Goal: Find specific page/section: Find specific page/section

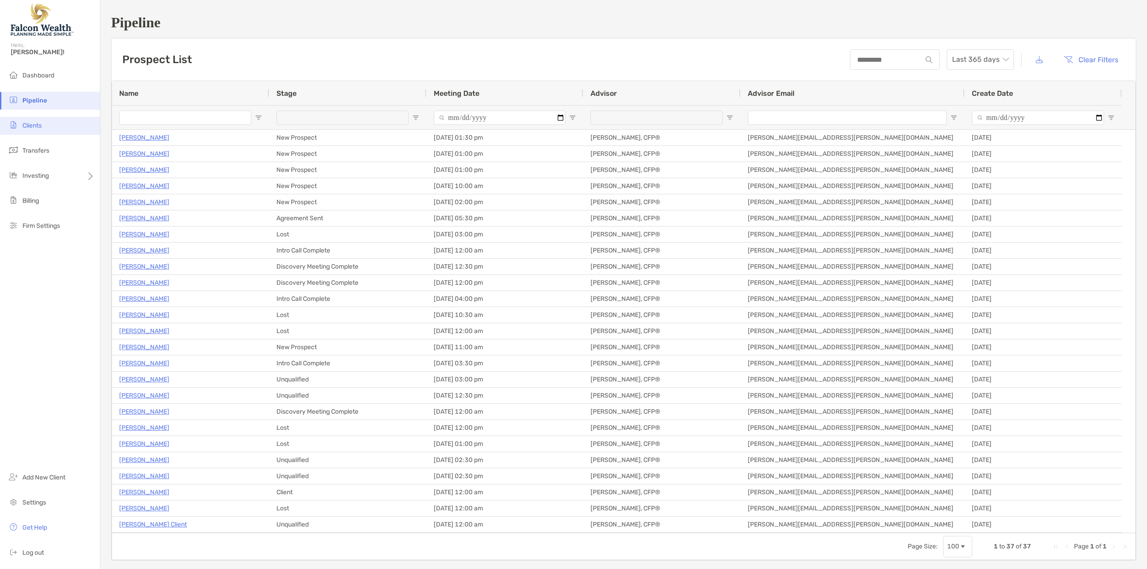
click at [34, 125] on span "Clients" at bounding box center [31, 126] width 19 height 8
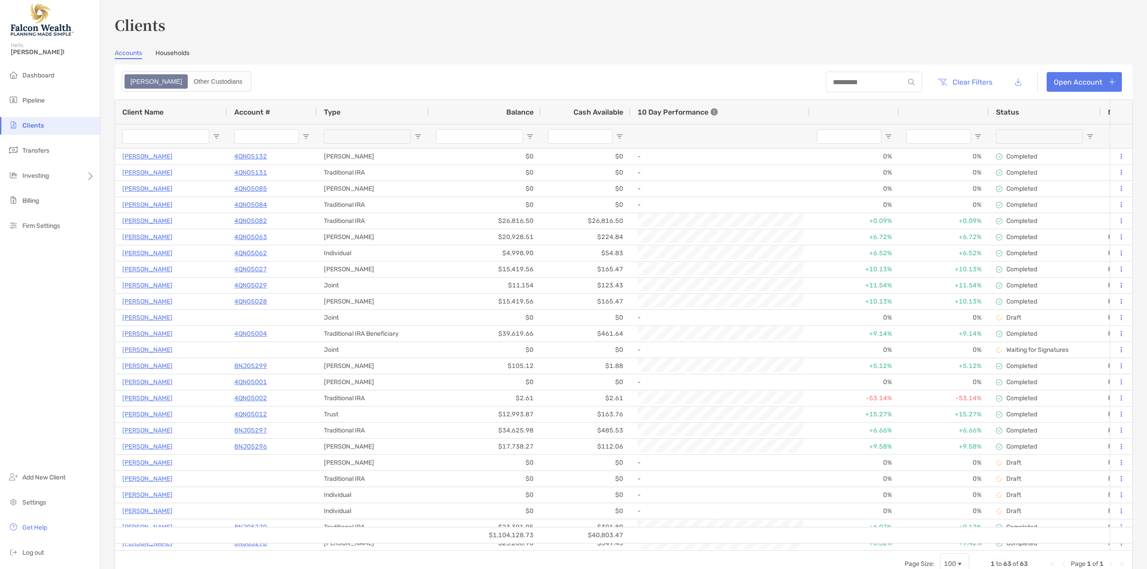
type input "**********"
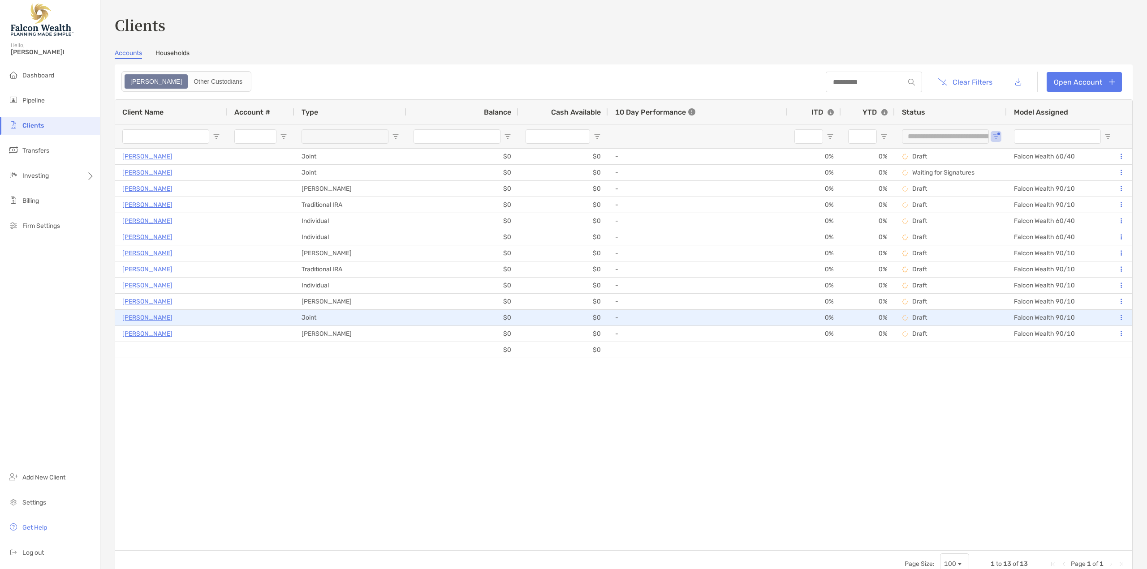
click at [1117, 316] on button at bounding box center [1121, 318] width 8 height 9
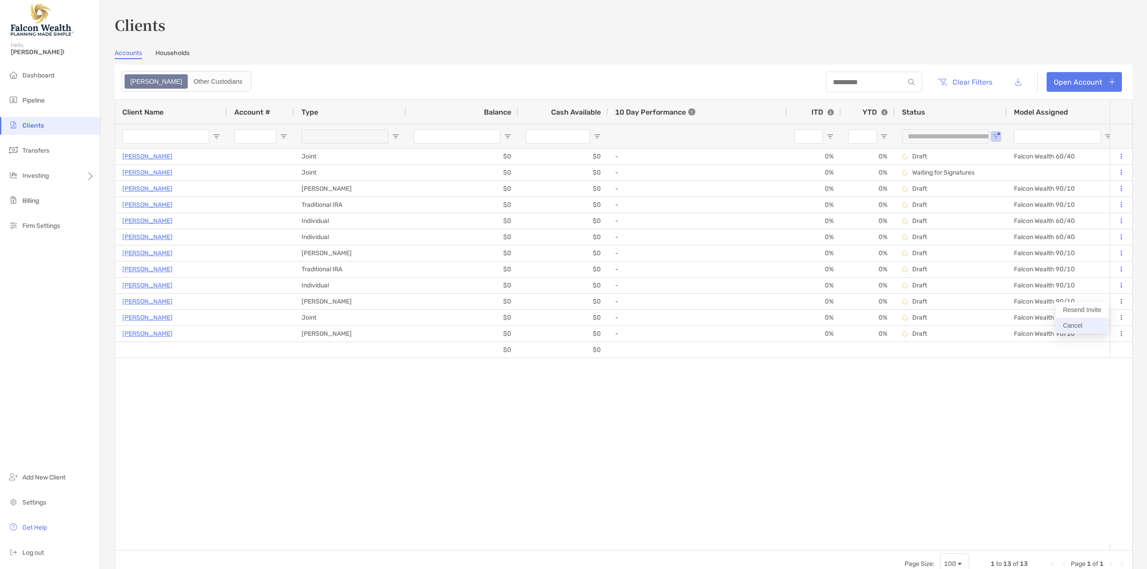
click at [1072, 324] on button "Cancel" at bounding box center [1081, 326] width 53 height 16
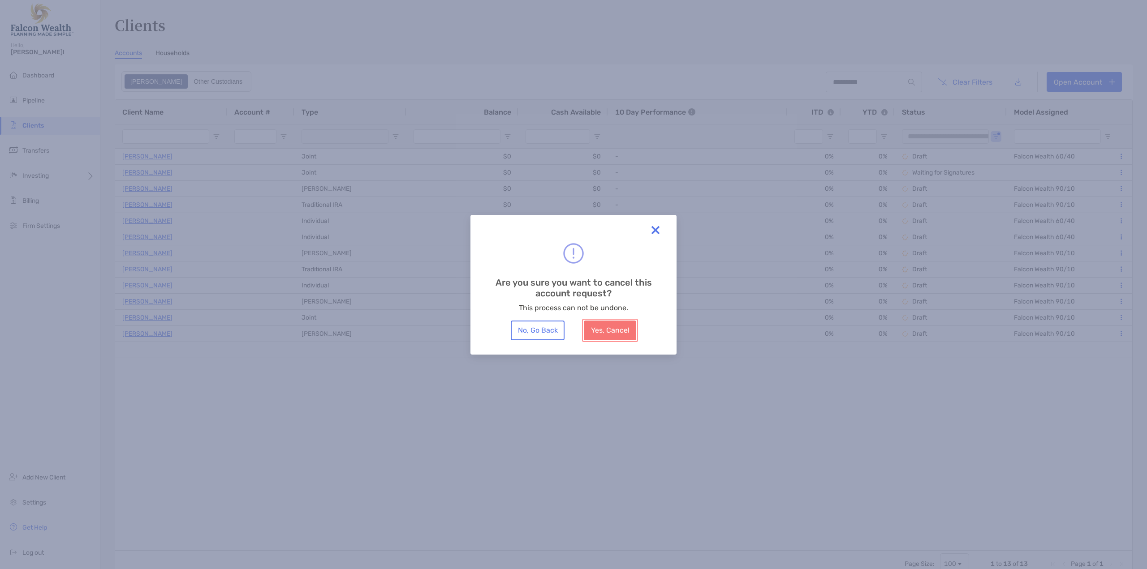
click at [596, 332] on button "Yes, Cancel" at bounding box center [610, 331] width 52 height 20
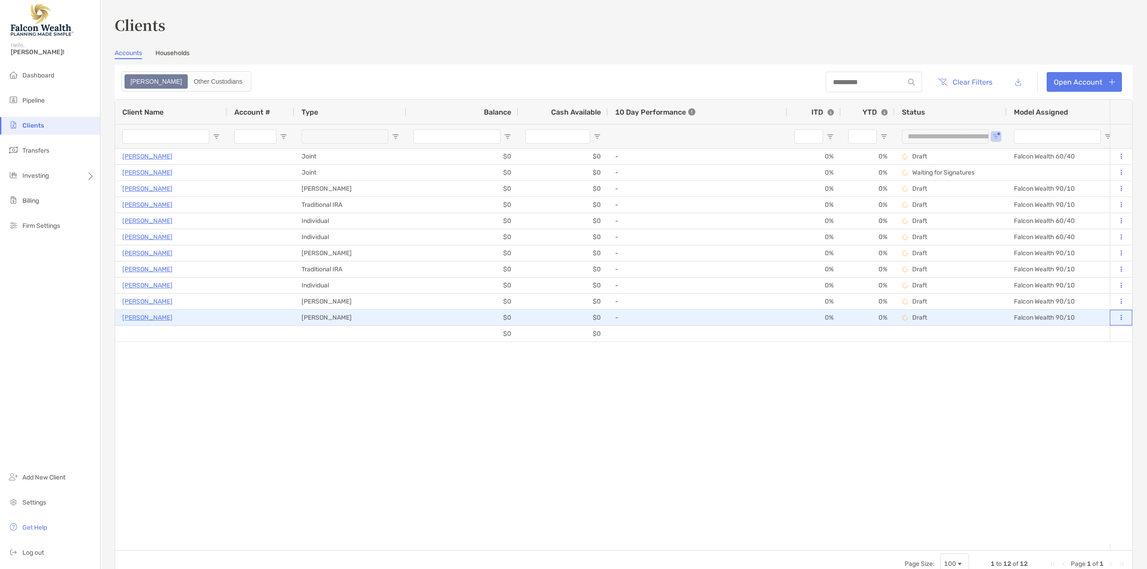
click at [1117, 321] on button at bounding box center [1121, 318] width 8 height 9
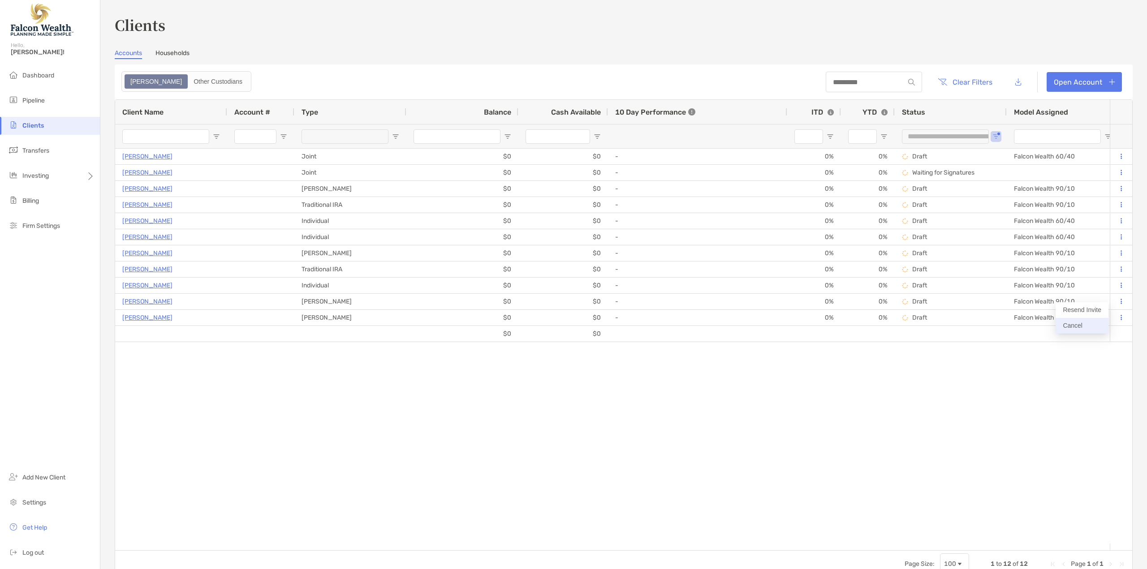
click at [1097, 324] on button "Cancel" at bounding box center [1081, 326] width 53 height 16
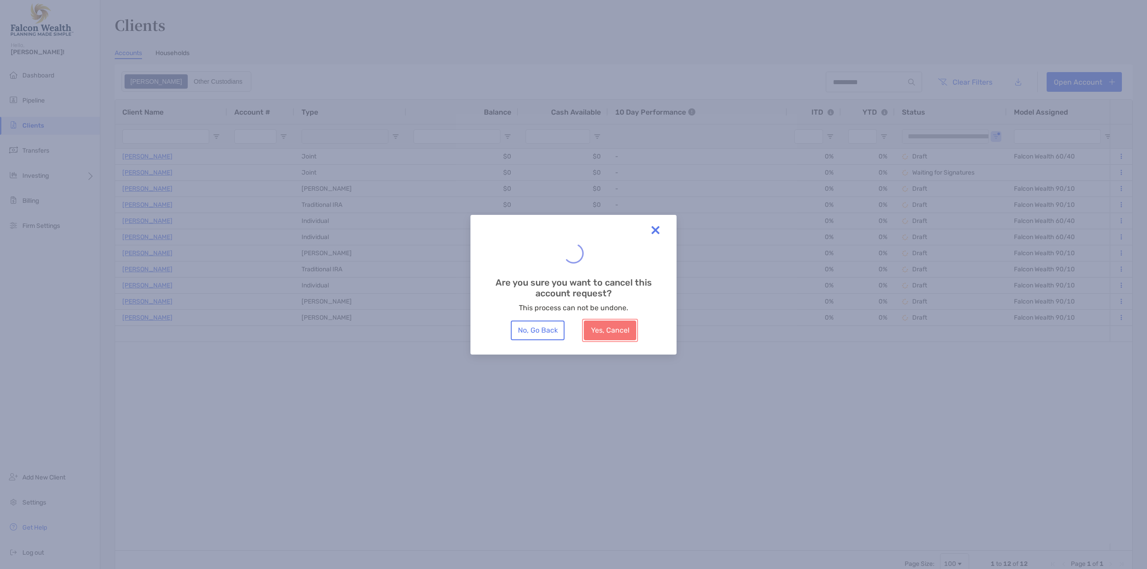
click at [610, 332] on button "Yes, Cancel" at bounding box center [610, 331] width 52 height 20
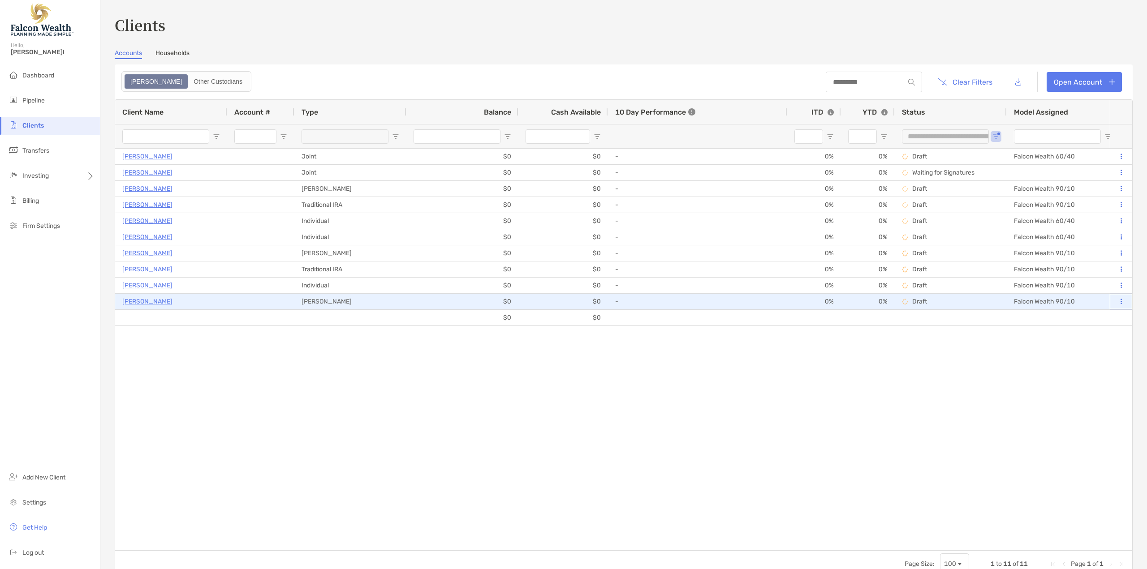
click at [1117, 301] on button at bounding box center [1121, 301] width 8 height 9
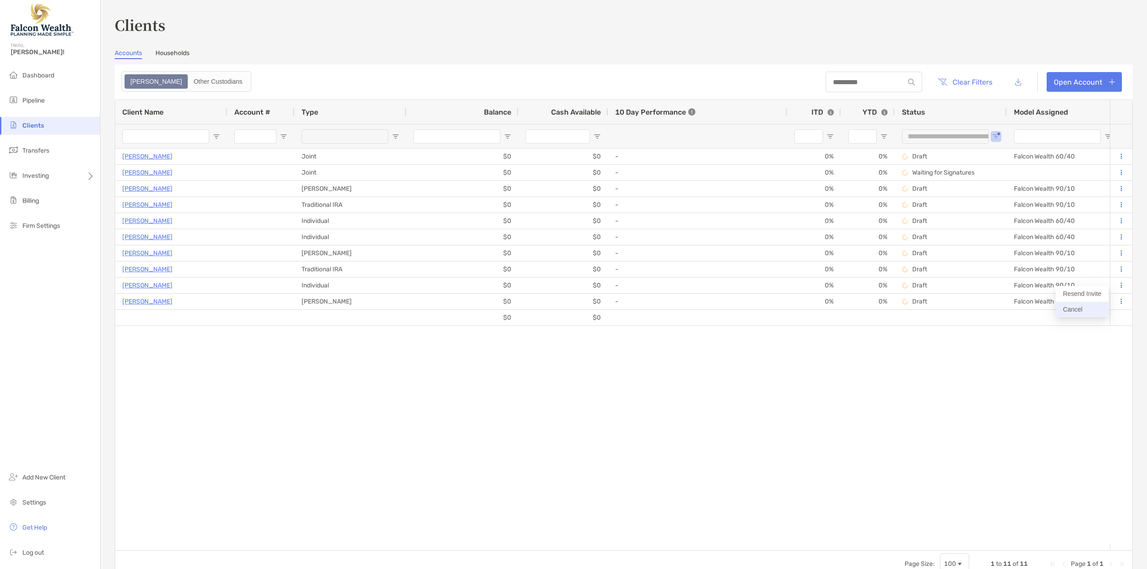
click at [1083, 307] on button "Cancel" at bounding box center [1081, 310] width 53 height 16
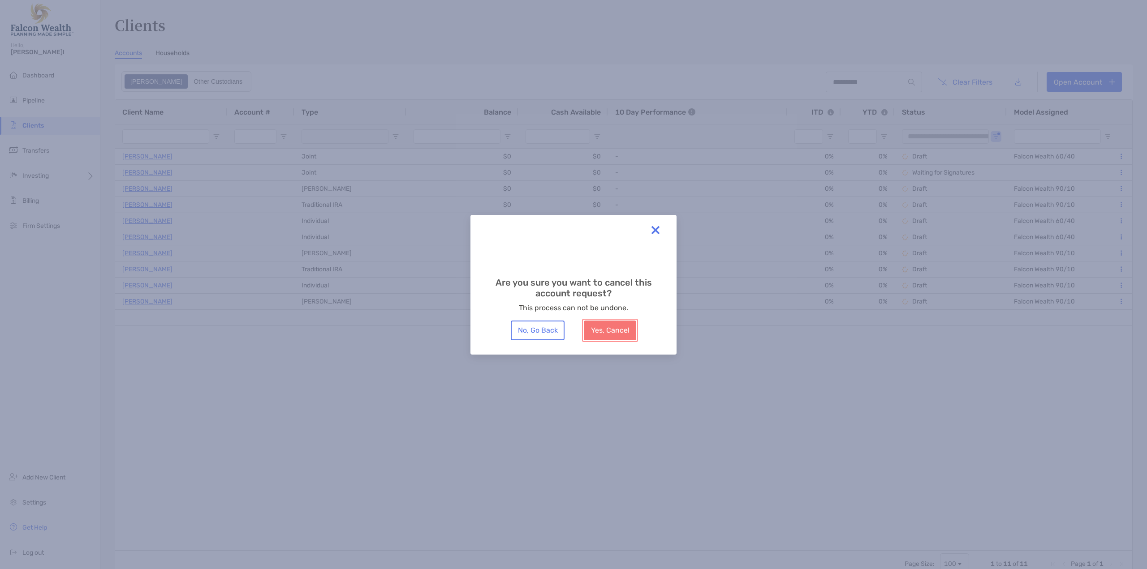
click at [614, 329] on button "Yes, Cancel" at bounding box center [610, 331] width 52 height 20
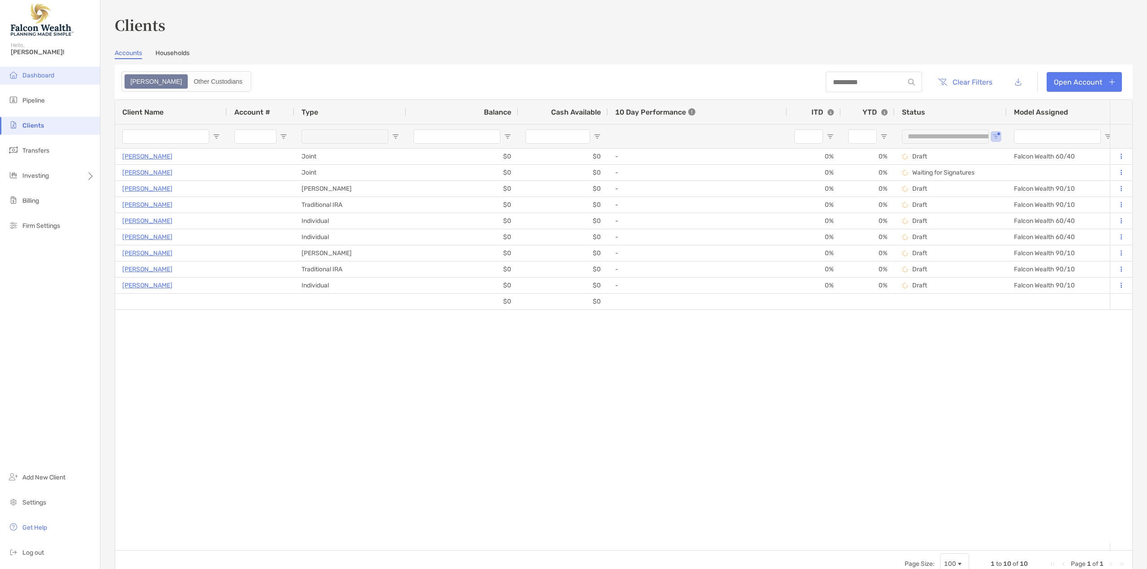
click at [32, 77] on span "Dashboard" at bounding box center [38, 76] width 32 height 8
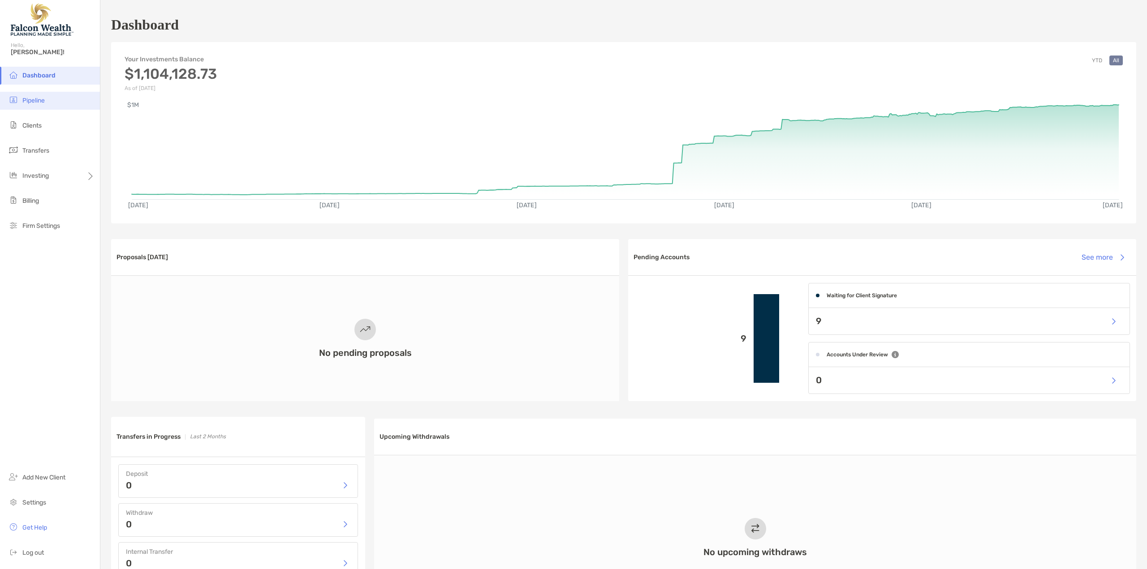
click at [30, 100] on span "Pipeline" at bounding box center [33, 101] width 22 height 8
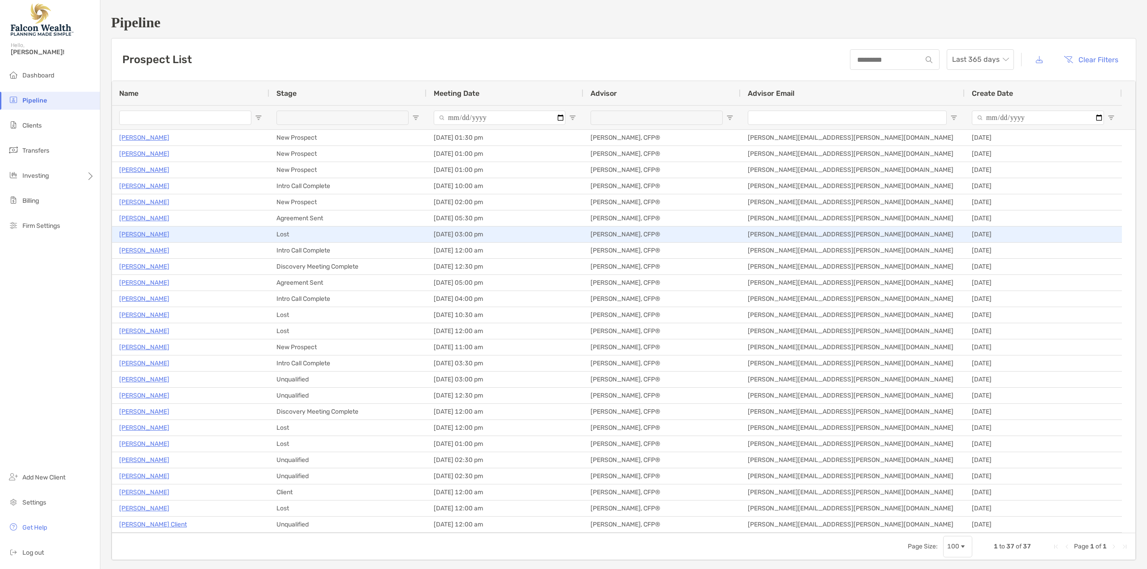
click at [116, 233] on div "[PERSON_NAME]" at bounding box center [190, 235] width 157 height 16
click at [131, 233] on p "[PERSON_NAME]" at bounding box center [144, 234] width 50 height 11
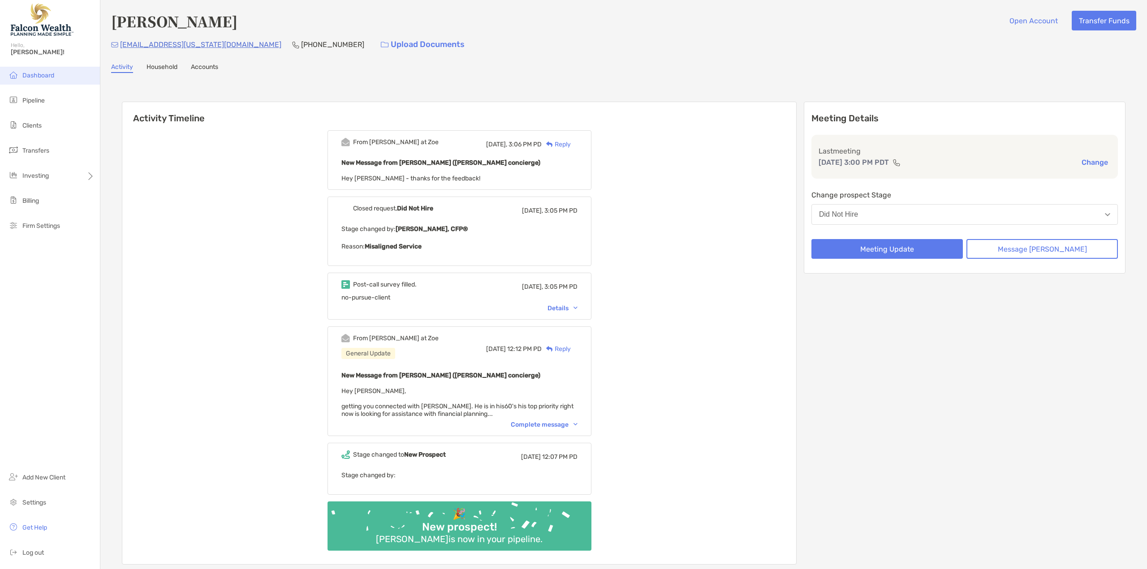
click at [47, 76] on span "Dashboard" at bounding box center [38, 76] width 32 height 8
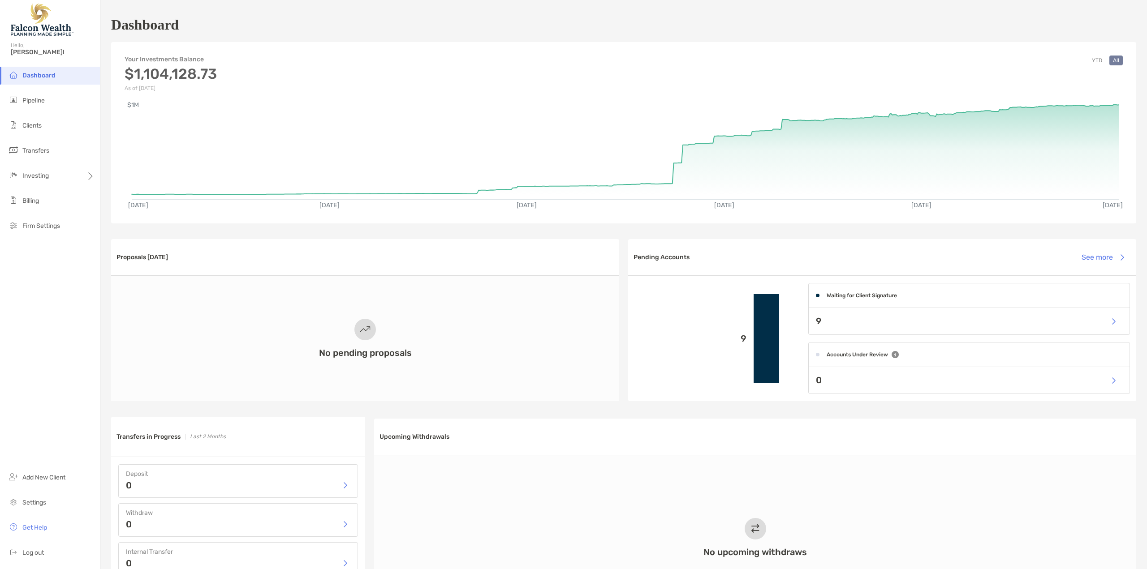
click at [23, 78] on span "Dashboard" at bounding box center [38, 76] width 33 height 8
click at [28, 125] on span "Clients" at bounding box center [31, 126] width 19 height 8
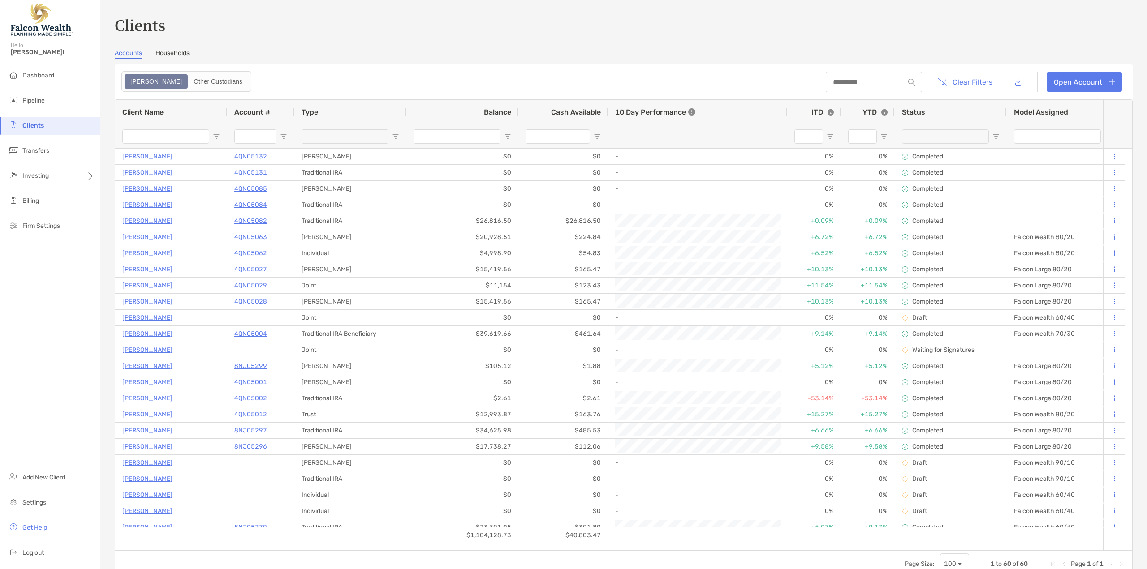
type input "**********"
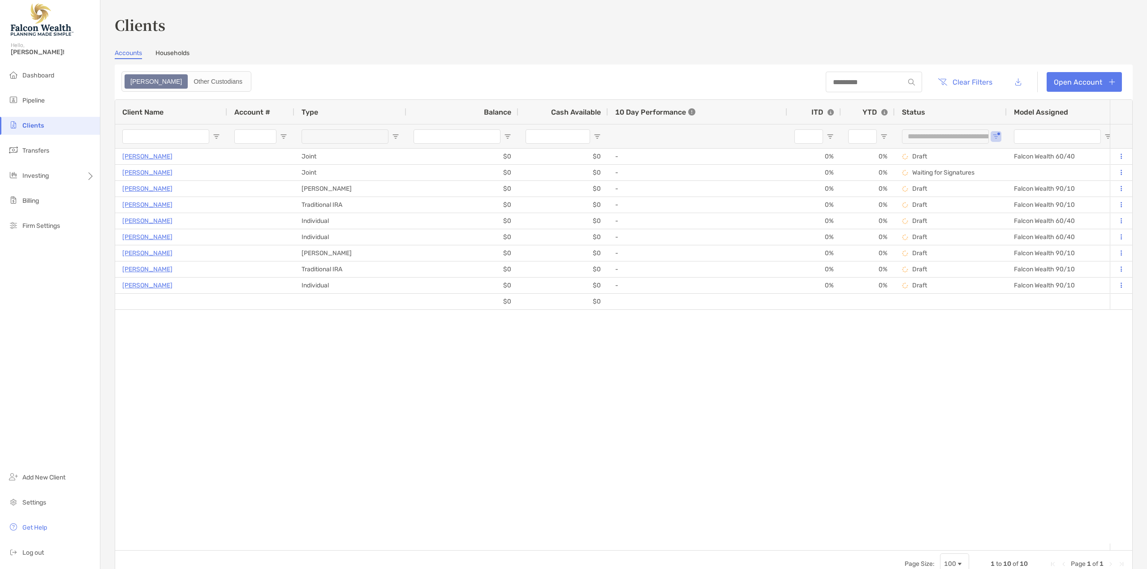
click at [999, 136] on div "**********" at bounding box center [950, 136] width 112 height 24
click at [997, 138] on span "Open Filter Menu" at bounding box center [995, 136] width 7 height 7
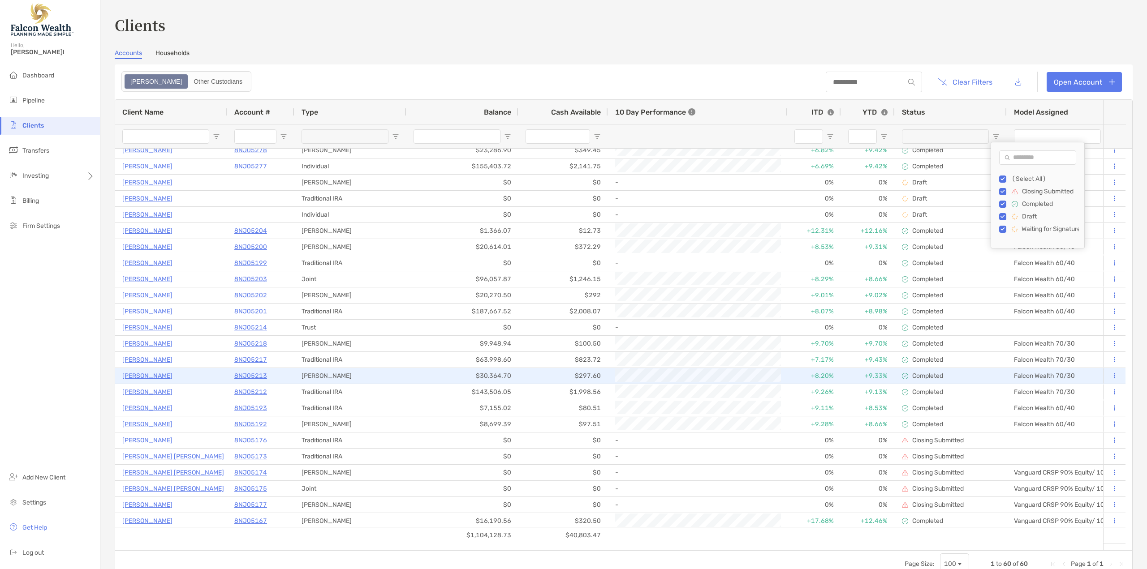
scroll to position [448, 0]
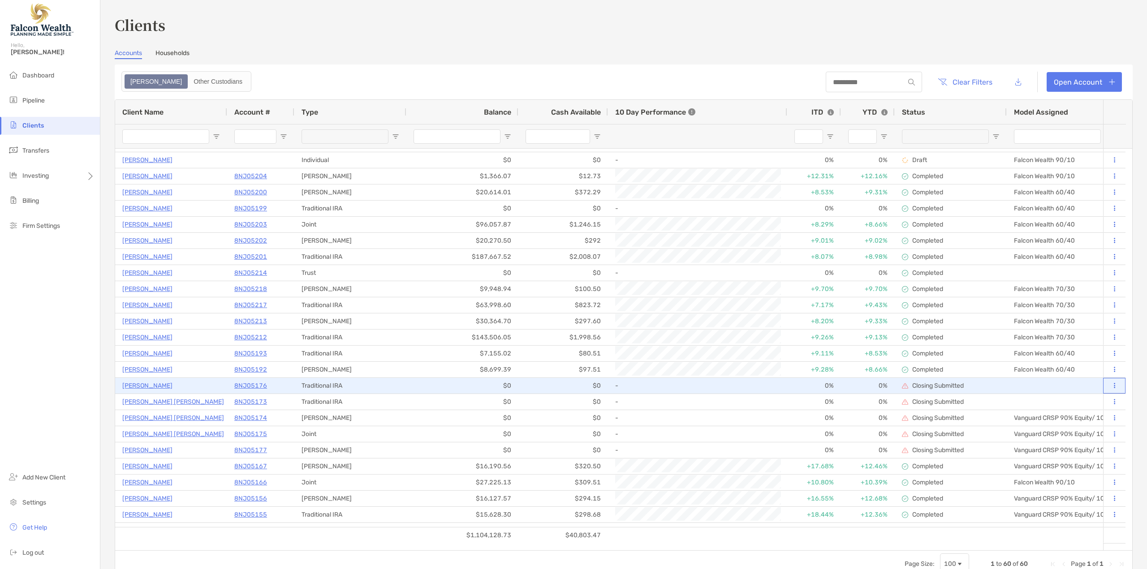
click at [1113, 385] on icon at bounding box center [1113, 386] width 1 height 6
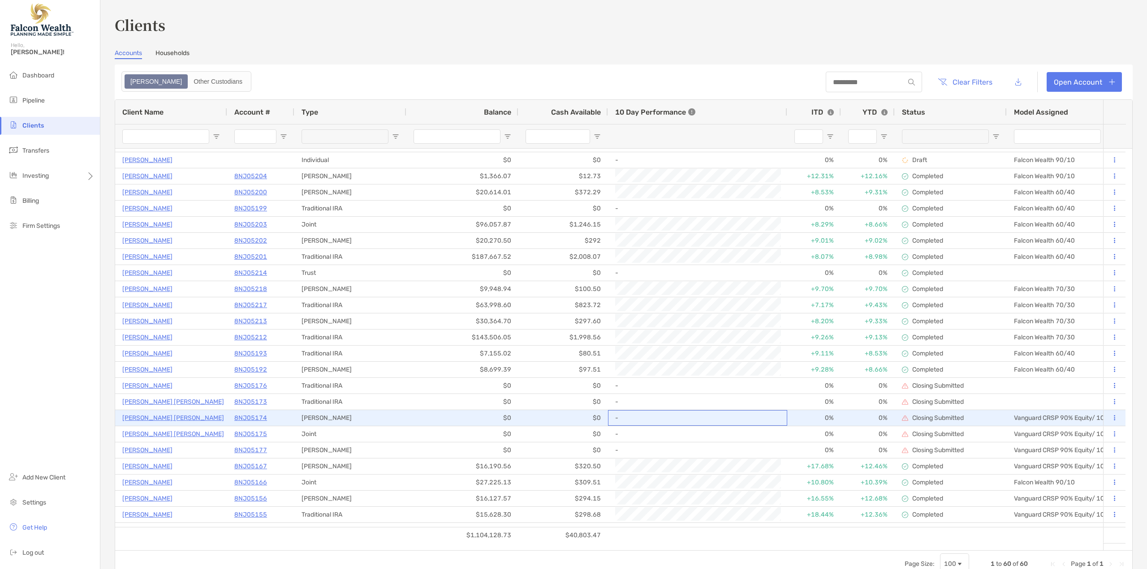
click at [775, 422] on div "-" at bounding box center [697, 418] width 165 height 15
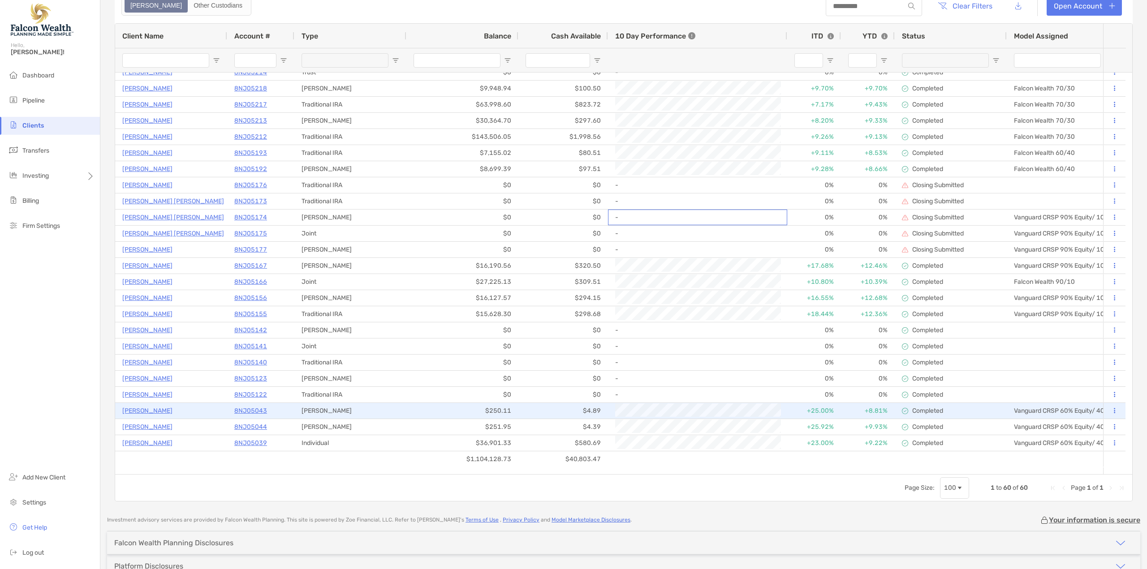
scroll to position [0, 0]
